Goal: Information Seeking & Learning: Check status

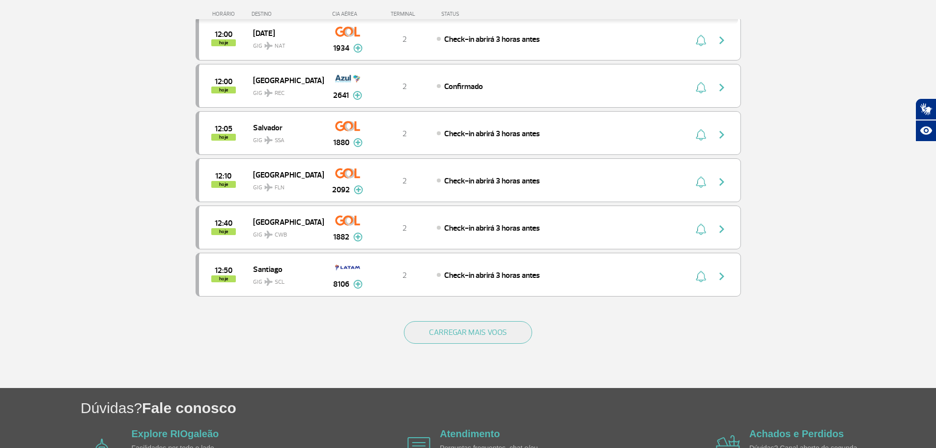
scroll to position [878, 0]
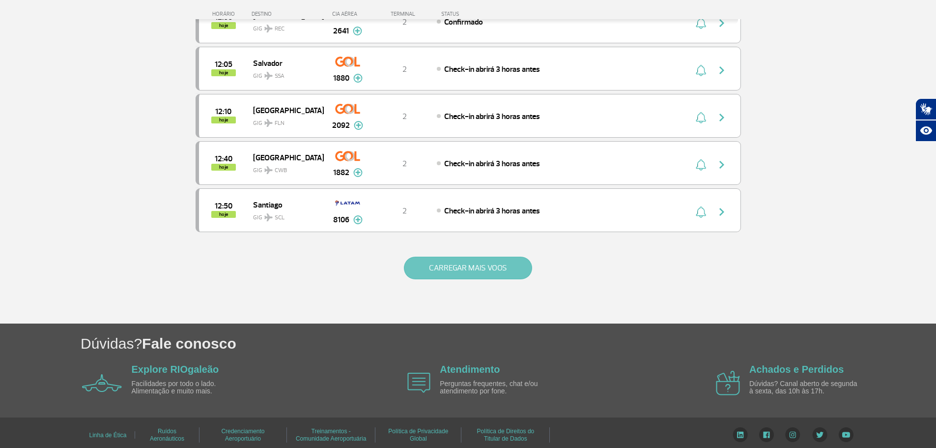
click at [445, 268] on button "CARREGAR MAIS VOOS" at bounding box center [468, 267] width 128 height 23
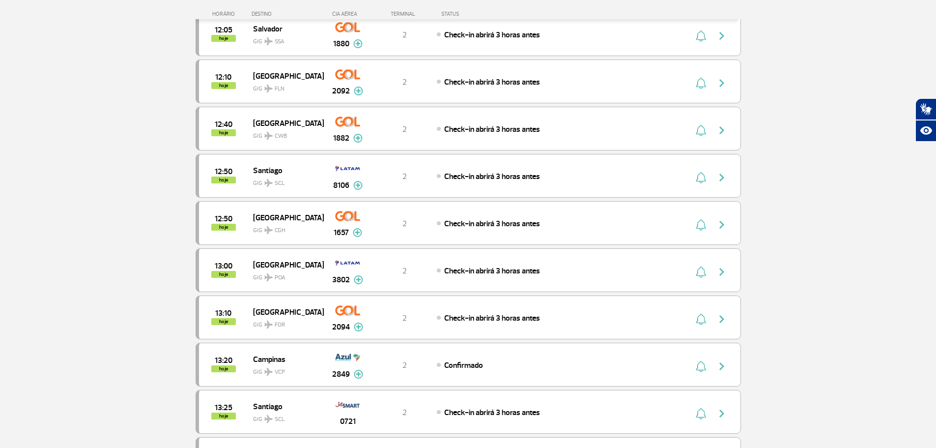
scroll to position [927, 0]
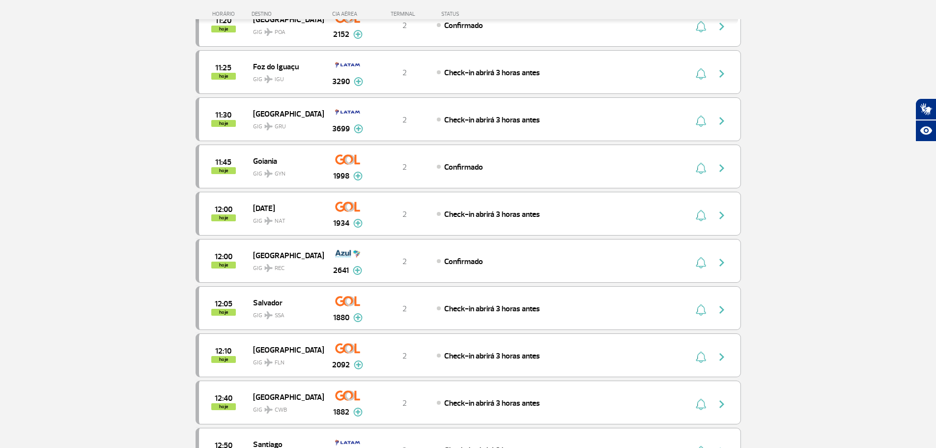
scroll to position [883, 0]
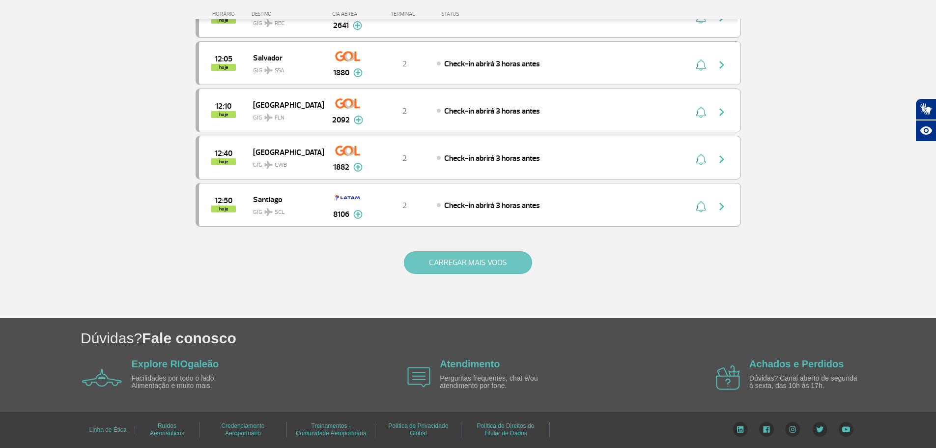
click at [469, 272] on button "CARREGAR MAIS VOOS" at bounding box center [468, 262] width 128 height 23
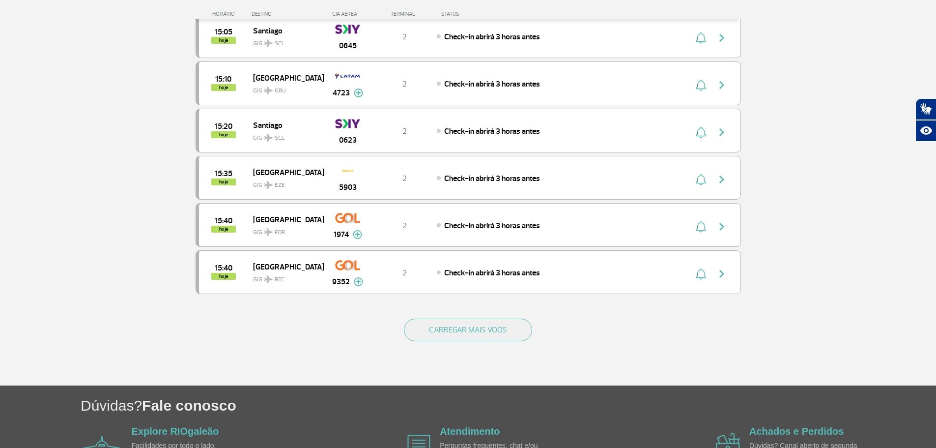
scroll to position [1820, 0]
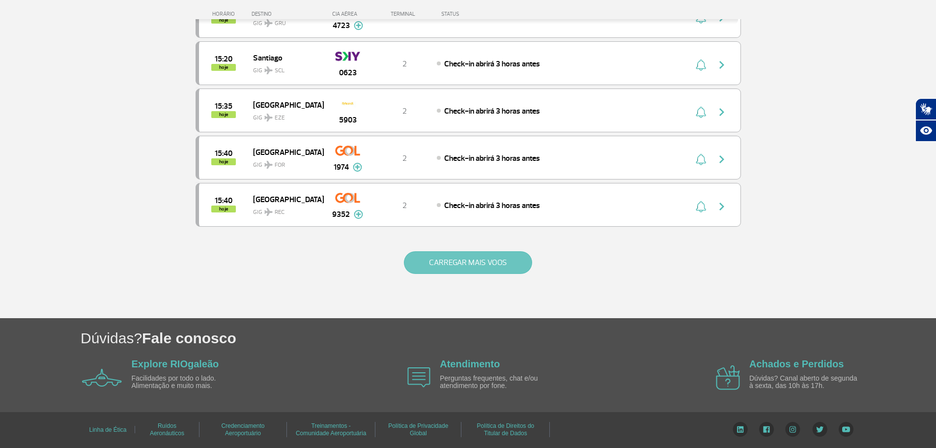
click at [499, 255] on button "CARREGAR MAIS VOOS" at bounding box center [468, 262] width 128 height 23
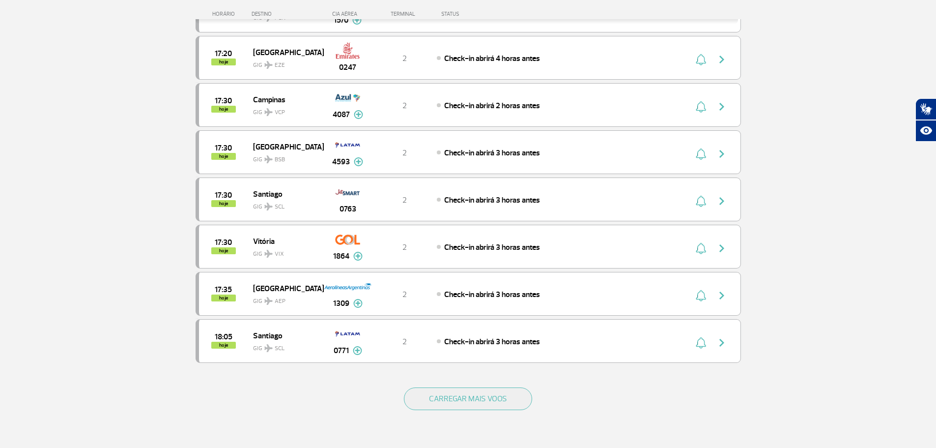
scroll to position [2763, 0]
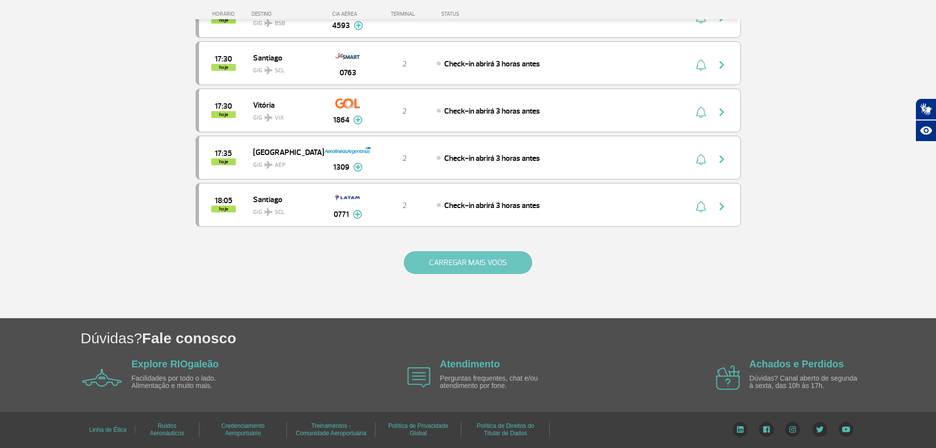
click at [453, 258] on button "CARREGAR MAIS VOOS" at bounding box center [468, 262] width 128 height 23
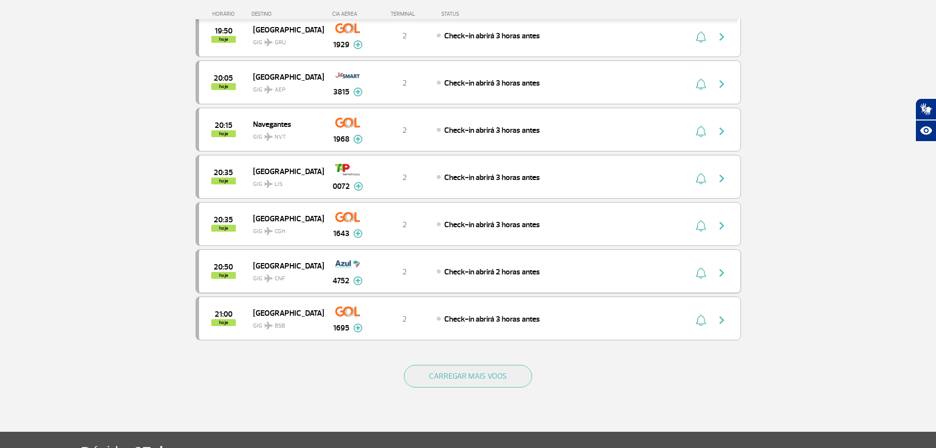
scroll to position [3658, 0]
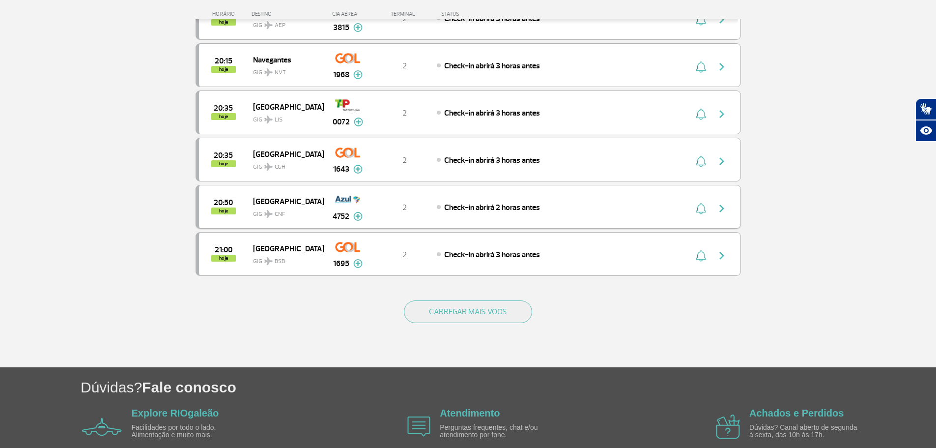
click at [727, 201] on button "button" at bounding box center [724, 207] width 23 height 16
